Goal: Task Accomplishment & Management: Manage account settings

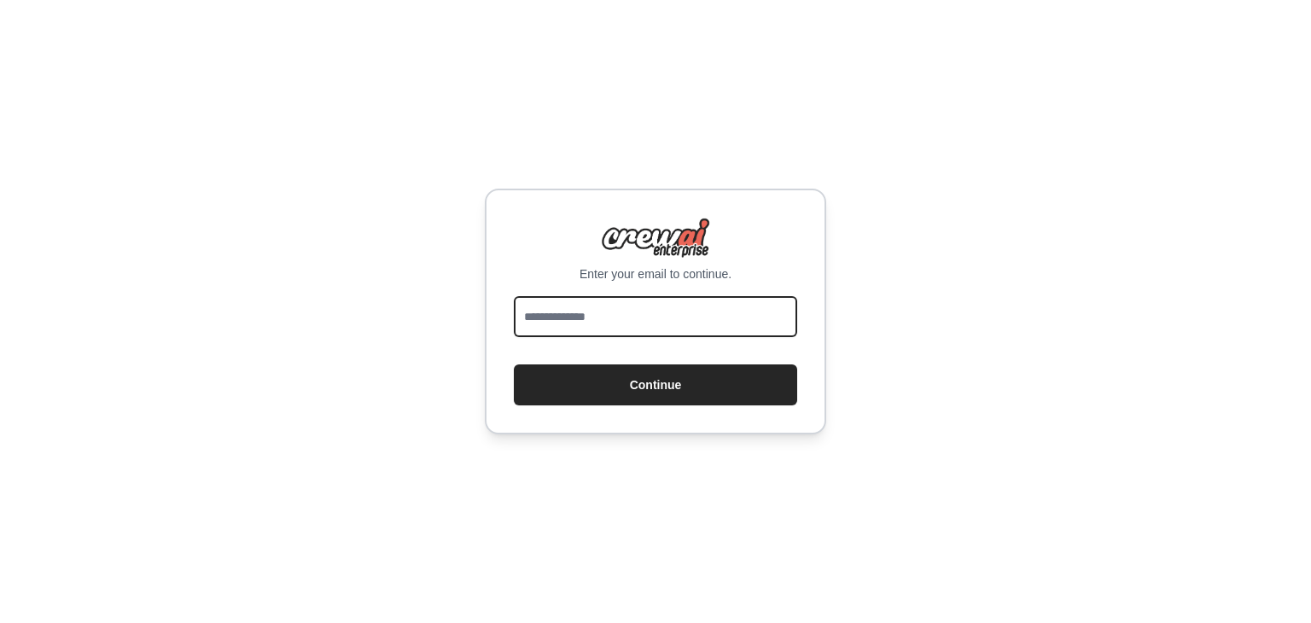
click at [546, 329] on input "email" at bounding box center [655, 316] width 283 height 41
type input "**********"
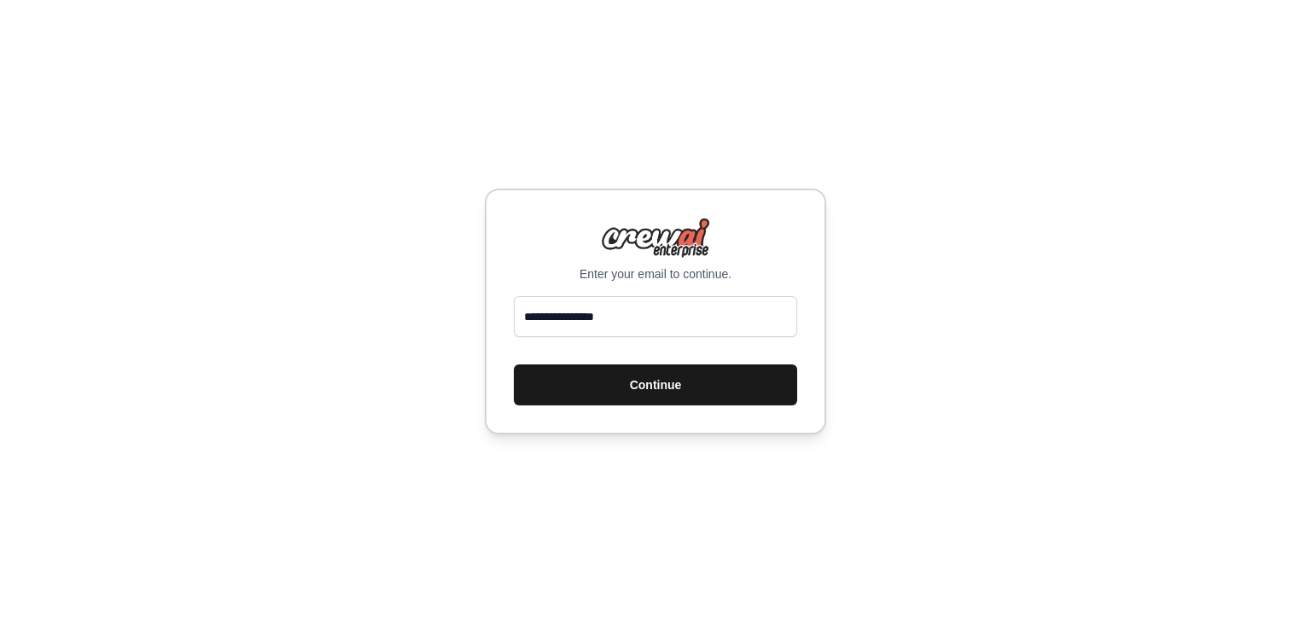
click at [616, 382] on button "Continue" at bounding box center [655, 384] width 283 height 41
